Goal: Information Seeking & Learning: Learn about a topic

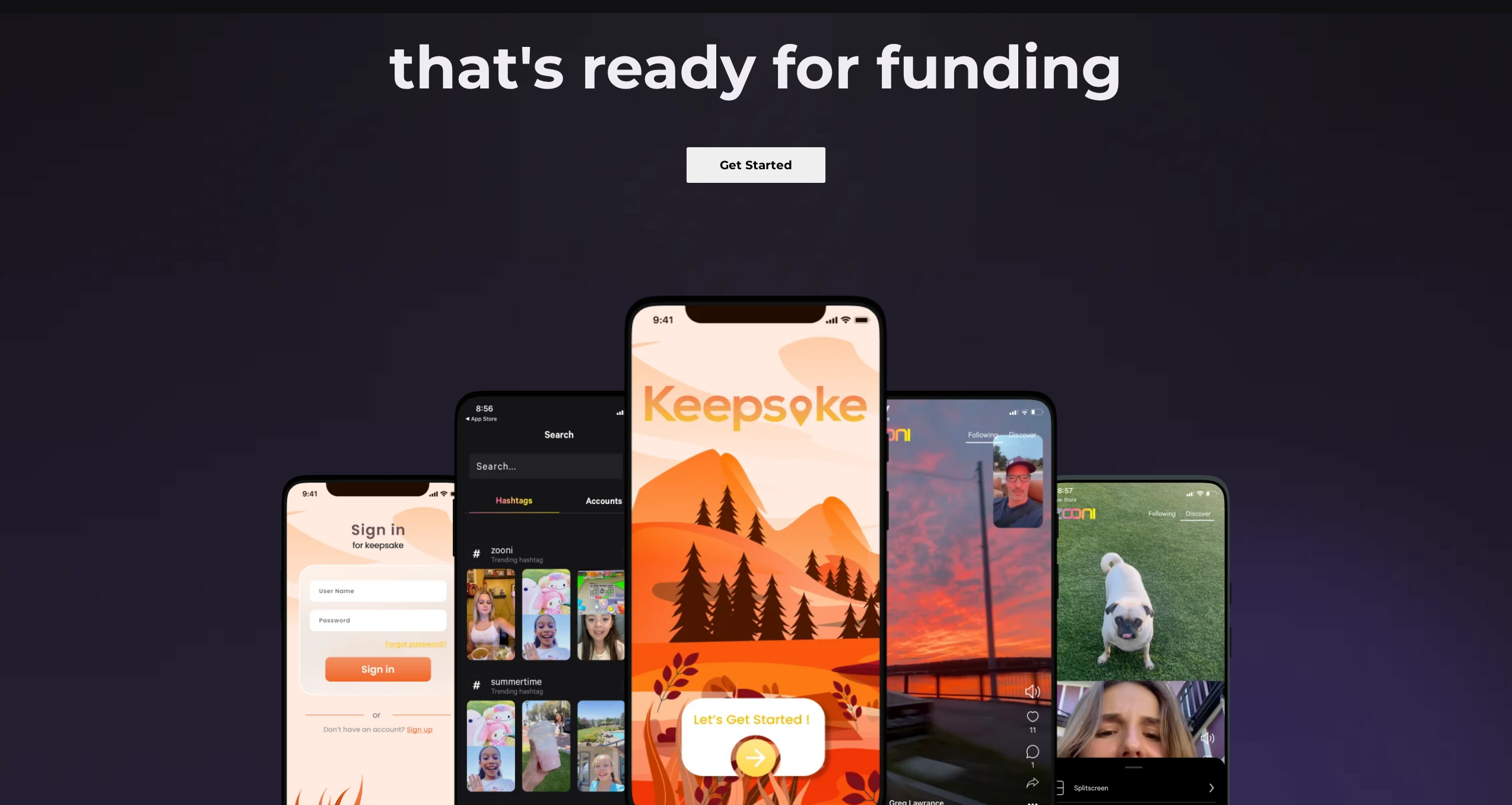
scroll to position [248, 0]
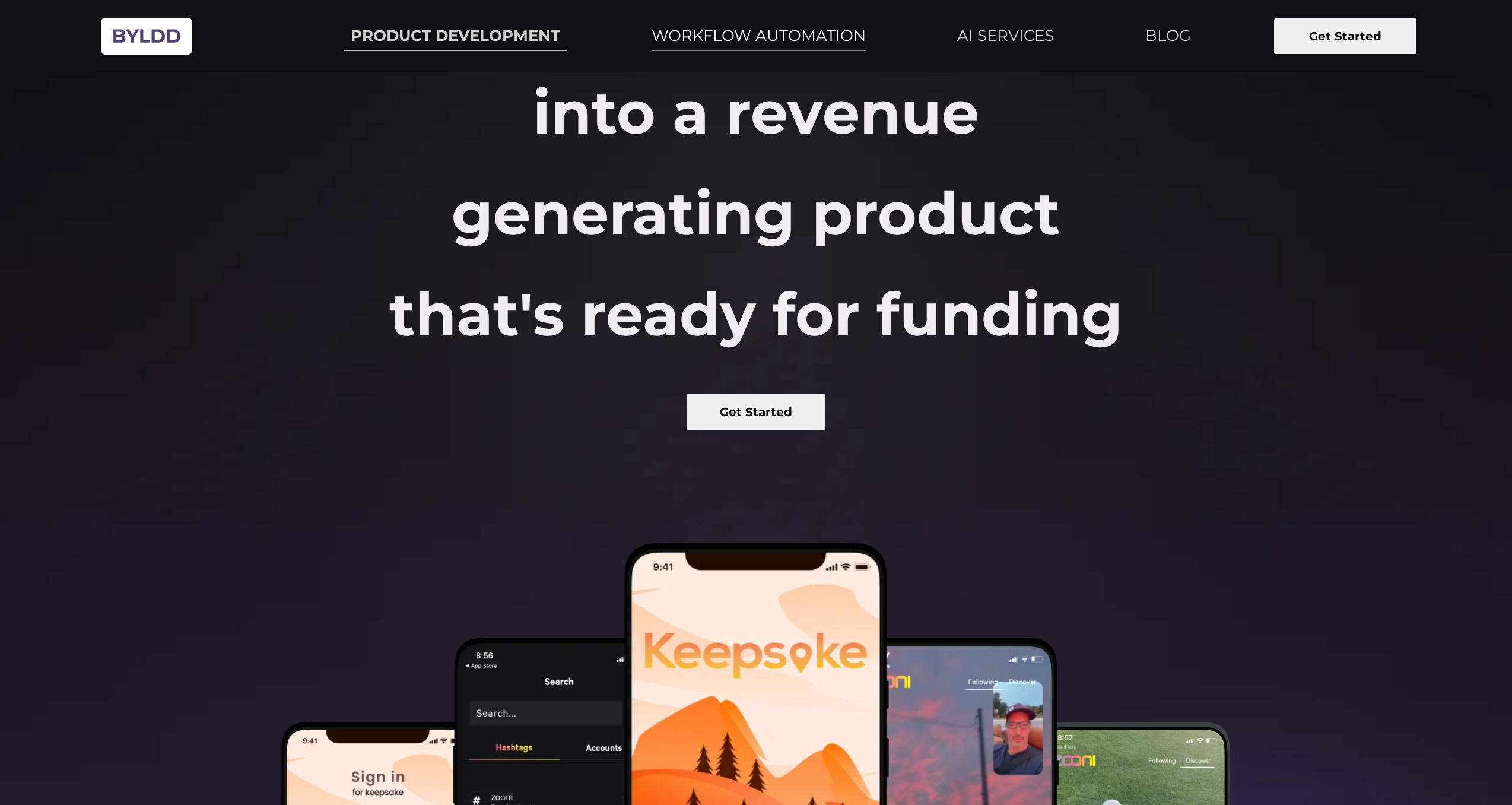
click at [716, 34] on link "WORKFLOW AUTOMATION" at bounding box center [759, 36] width 229 height 30
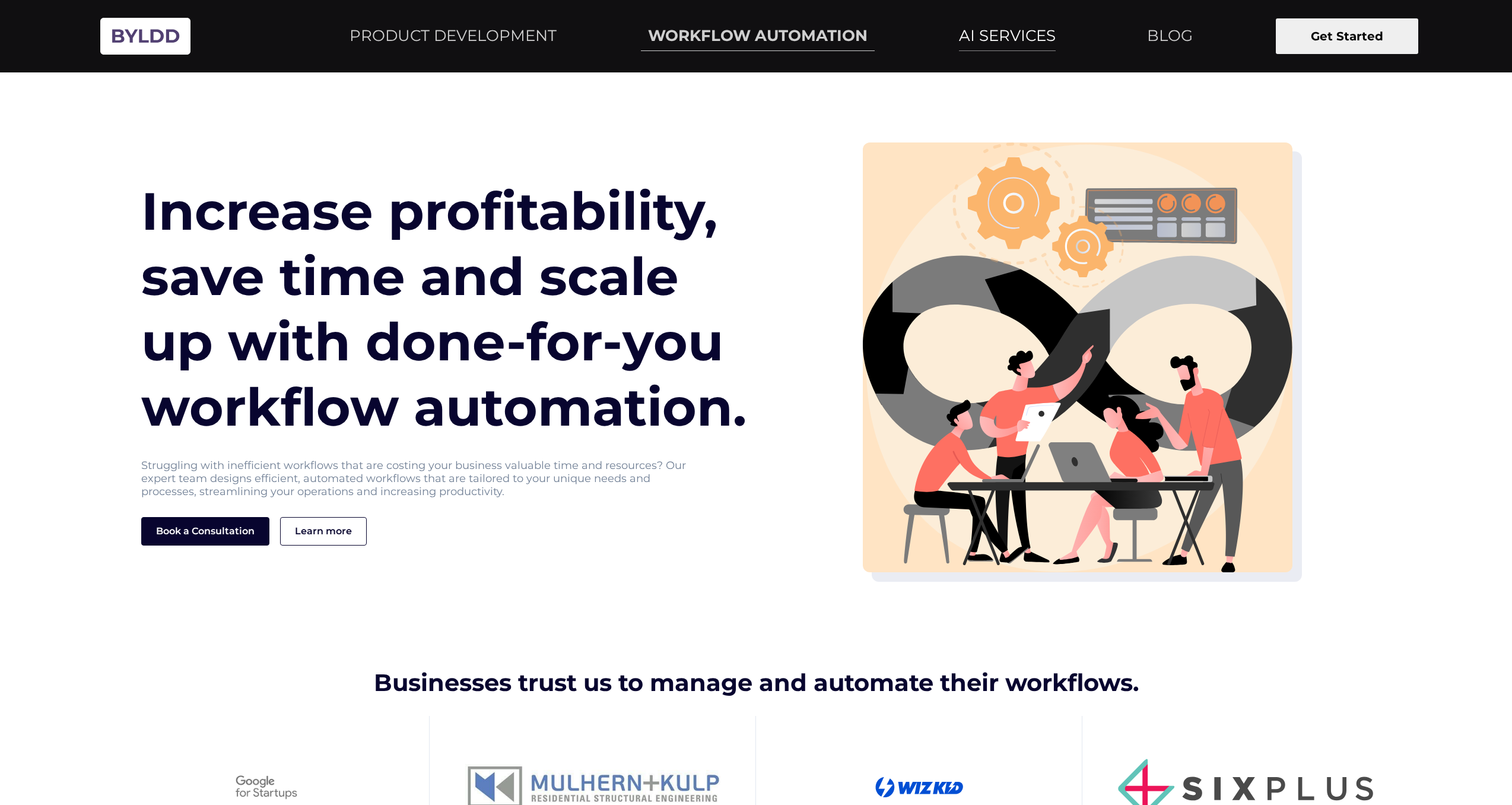
click at [998, 33] on link "AI SERVICES" at bounding box center [1007, 36] width 111 height 30
click at [110, 31] on img at bounding box center [146, 36] width 102 height 53
